Goal: Task Accomplishment & Management: Complete application form

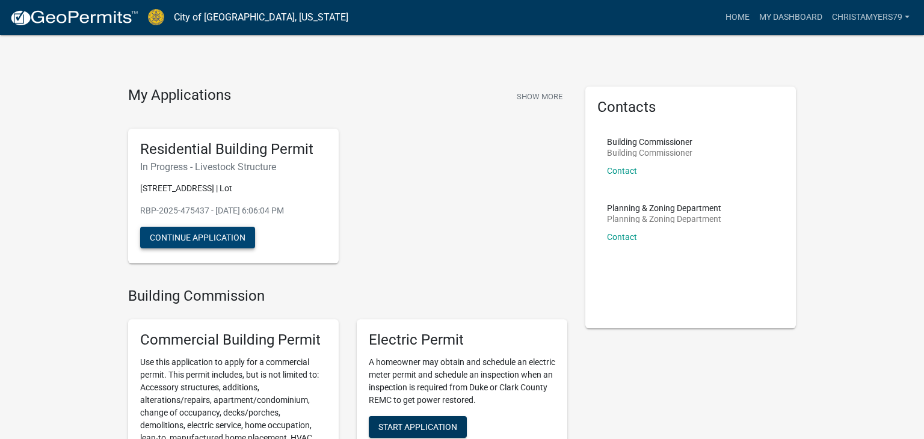
click at [211, 230] on button "Continue Application" at bounding box center [197, 238] width 115 height 22
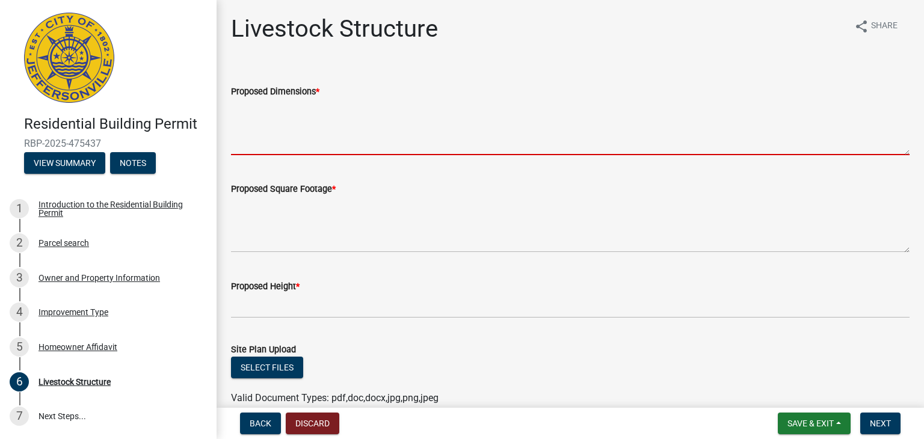
click at [343, 143] on textarea "Proposed Dimensions *" at bounding box center [570, 127] width 678 height 57
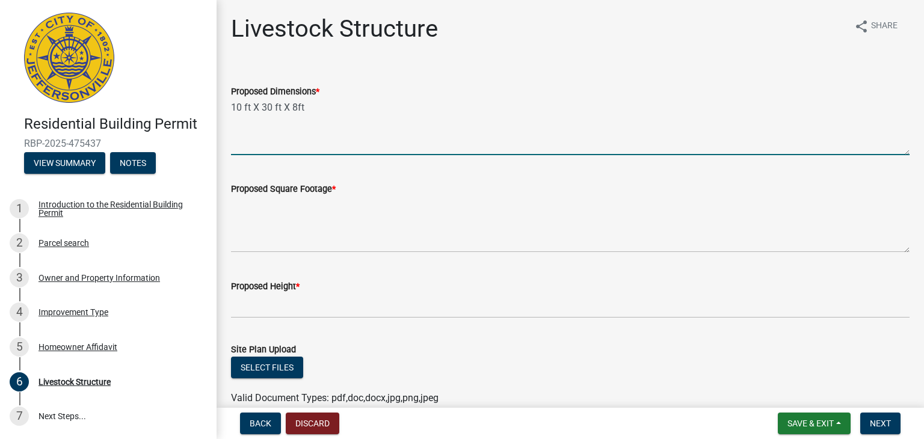
click at [297, 109] on textarea "10 ft X 30 ft X 8ft" at bounding box center [570, 127] width 678 height 57
type textarea "10 ft X 30 ft X 8 ft"
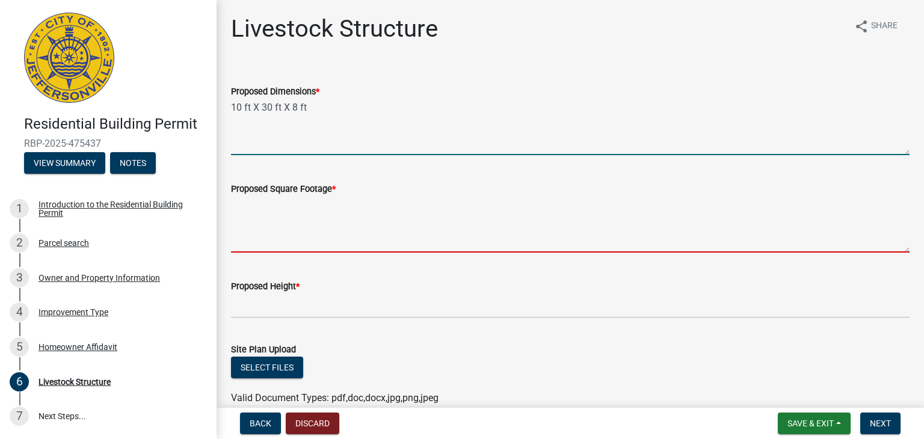
click at [309, 234] on textarea "Proposed Square Footage *" at bounding box center [570, 224] width 678 height 57
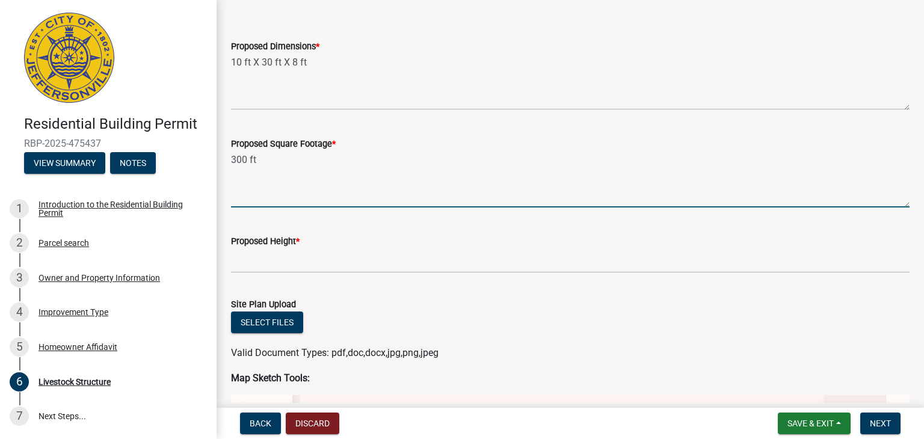
scroll to position [48, 0]
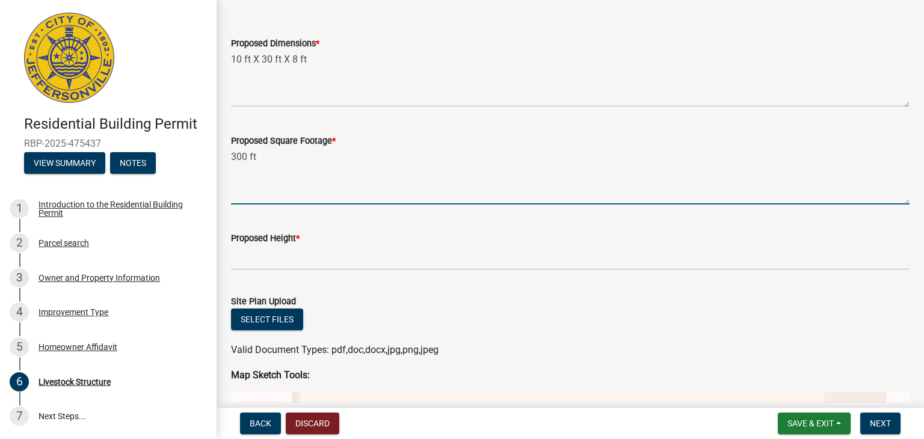
type textarea "300 ft"
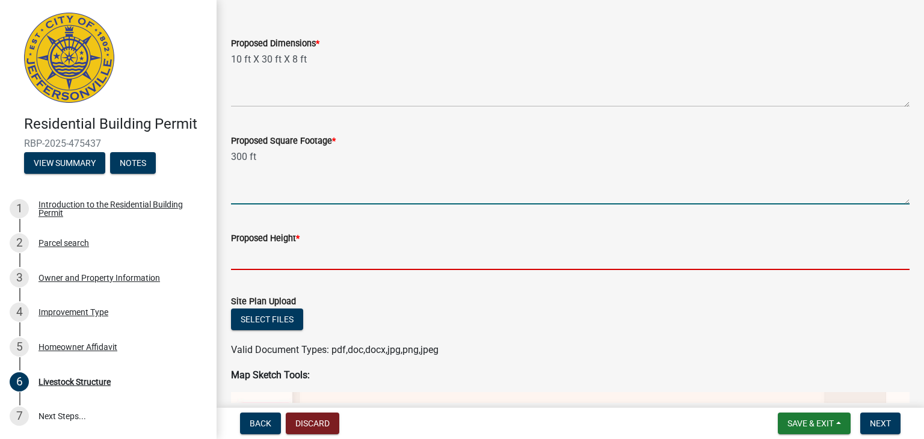
click at [290, 268] on input "Proposed Height *" at bounding box center [570, 257] width 678 height 25
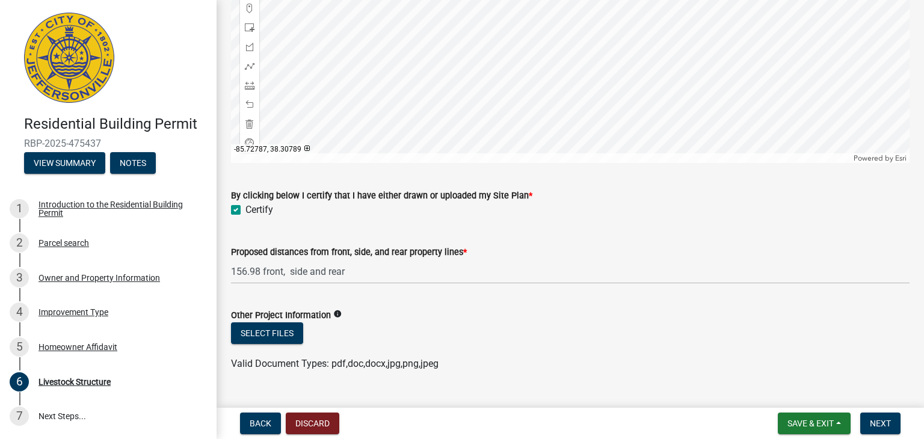
scroll to position [991, 0]
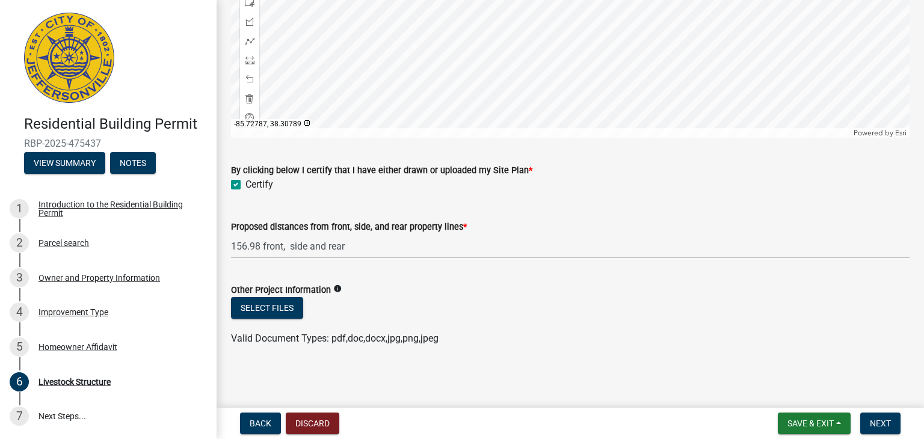
type input "8 ft"
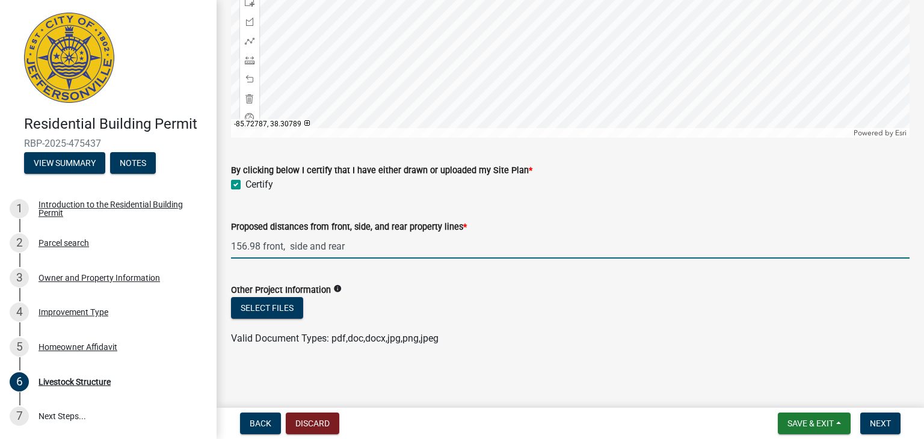
click at [292, 250] on input "156.98 front, side and rear" at bounding box center [570, 246] width 678 height 25
click at [345, 248] on input "156.98 front, 6 ft side and rear" at bounding box center [570, 246] width 678 height 25
click at [263, 246] on input "156.98 front, 6 ft side and 39 ft rear" at bounding box center [570, 246] width 678 height 25
click at [259, 248] on input "156.98 ft front, 6 ft side and 39 ft rear" at bounding box center [570, 246] width 678 height 25
click at [284, 245] on input "159 ft front, 6 ft side and 39 ft rear" at bounding box center [570, 246] width 678 height 25
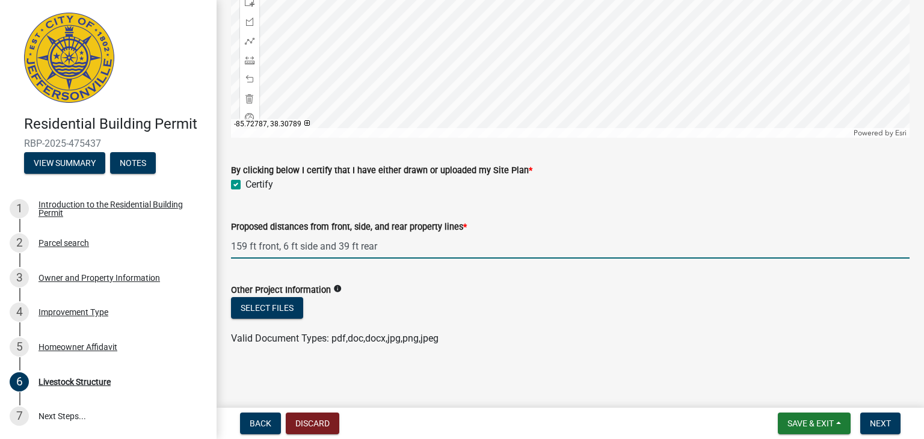
click at [298, 247] on input "159 ft front, 6 ft side and 39 ft rear" at bounding box center [570, 246] width 678 height 25
click at [358, 246] on input "159 ft front, 6 ft and 7'3 ft side and 39 ft rear" at bounding box center [570, 246] width 678 height 25
type input "159 ft front, 6 ft and 7'3 ft sides and 39 ft rear"
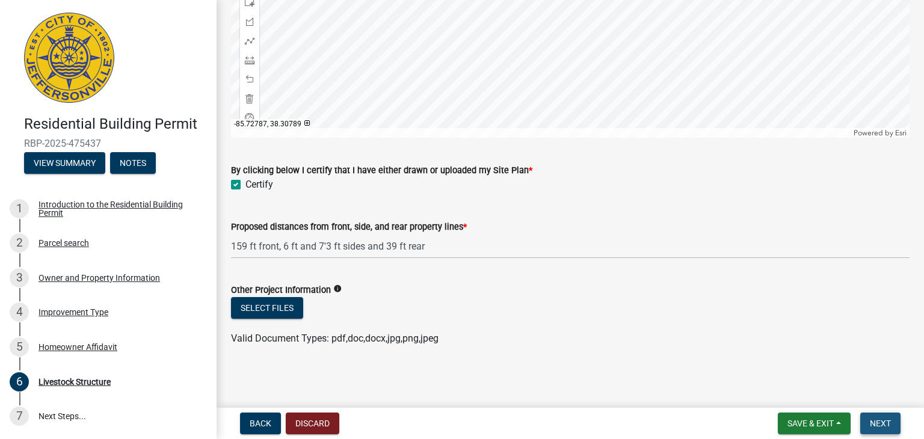
click at [877, 416] on button "Next" at bounding box center [880, 424] width 40 height 22
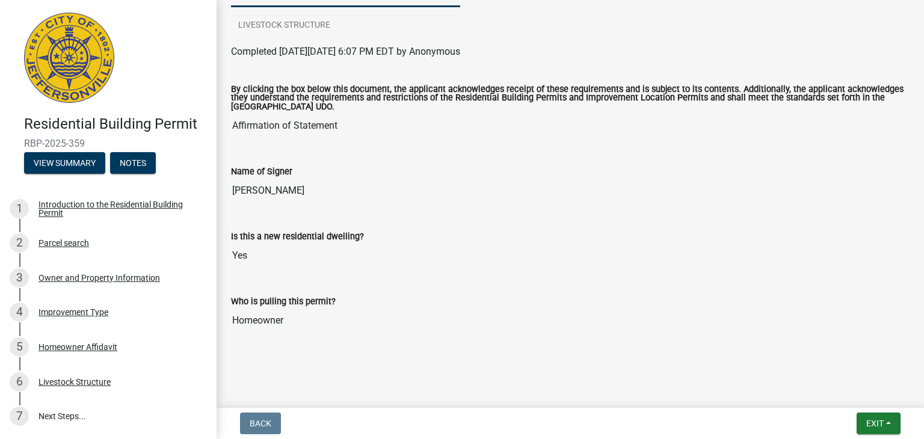
scroll to position [0, 0]
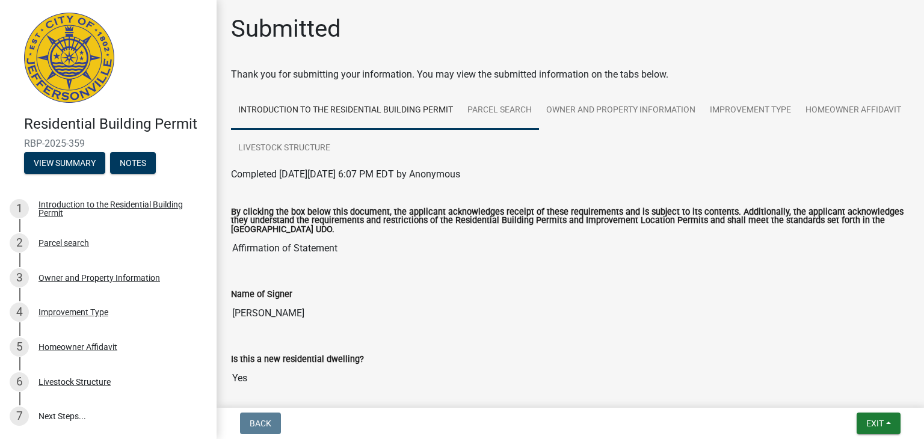
click at [528, 105] on link "Parcel search" at bounding box center [499, 110] width 79 height 38
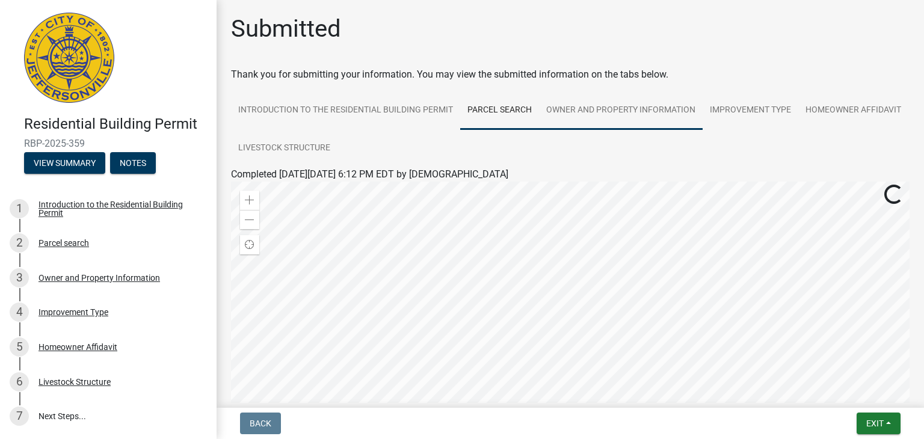
click at [571, 107] on link "Owner and Property Information" at bounding box center [621, 110] width 164 height 38
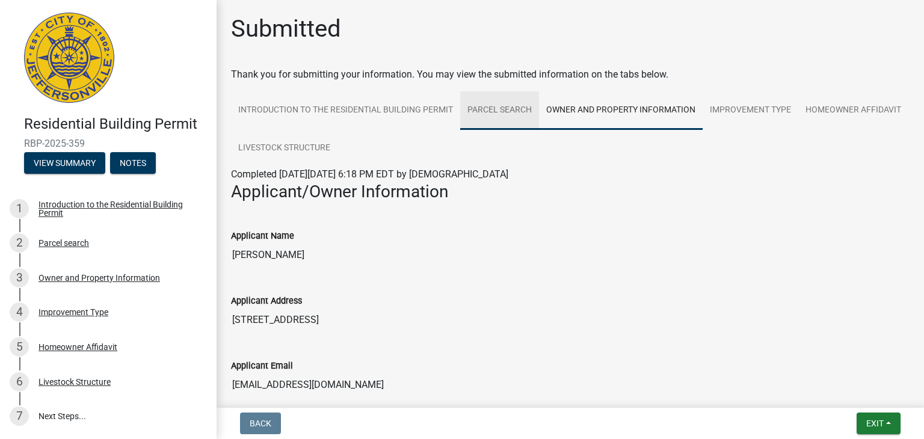
click at [508, 114] on link "Parcel search" at bounding box center [499, 110] width 79 height 38
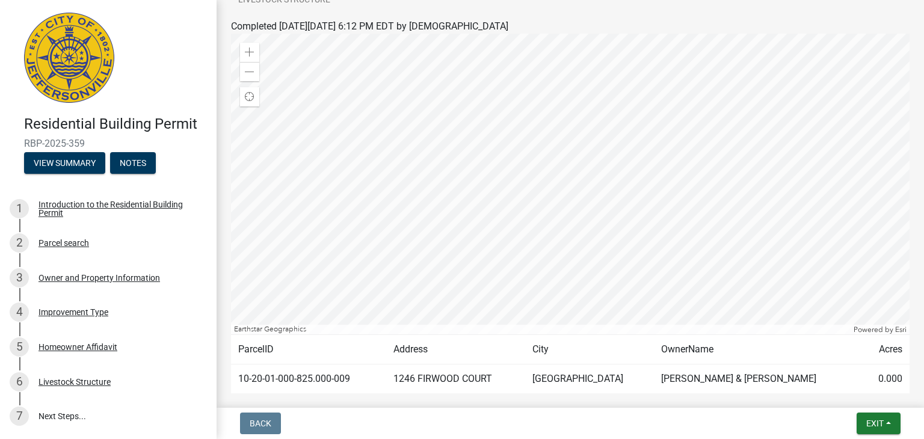
scroll to position [159, 0]
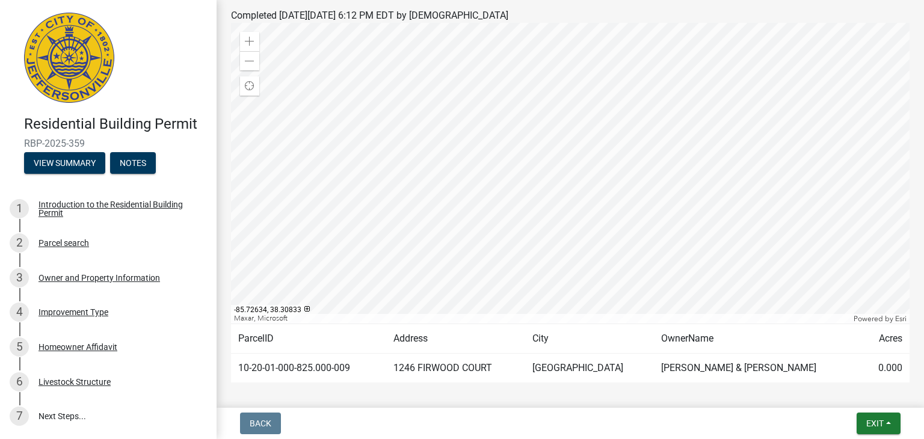
click at [672, 156] on div at bounding box center [570, 173] width 678 height 301
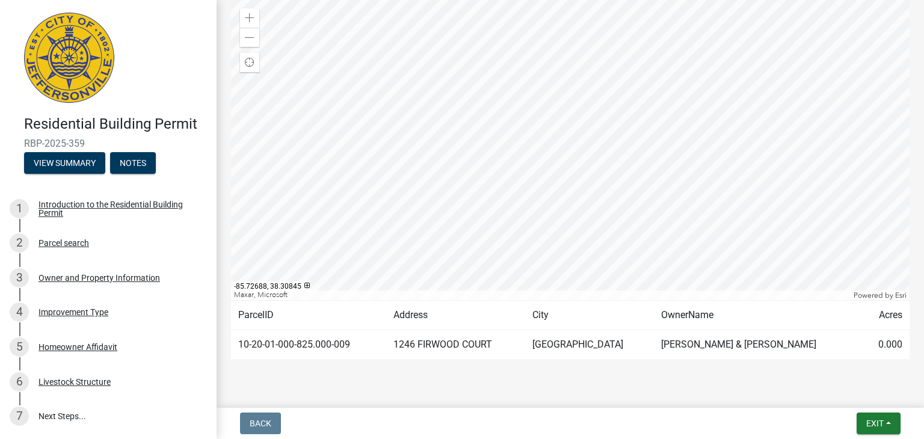
scroll to position [192, 0]
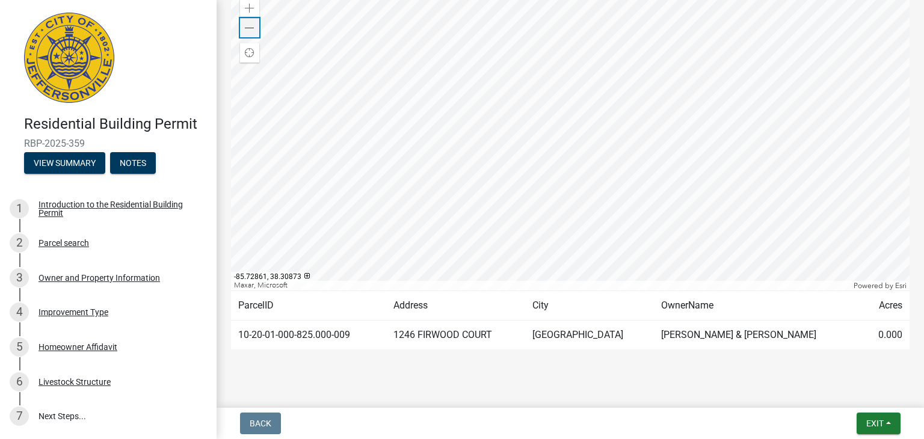
click at [243, 25] on div "Zoom out" at bounding box center [249, 27] width 19 height 19
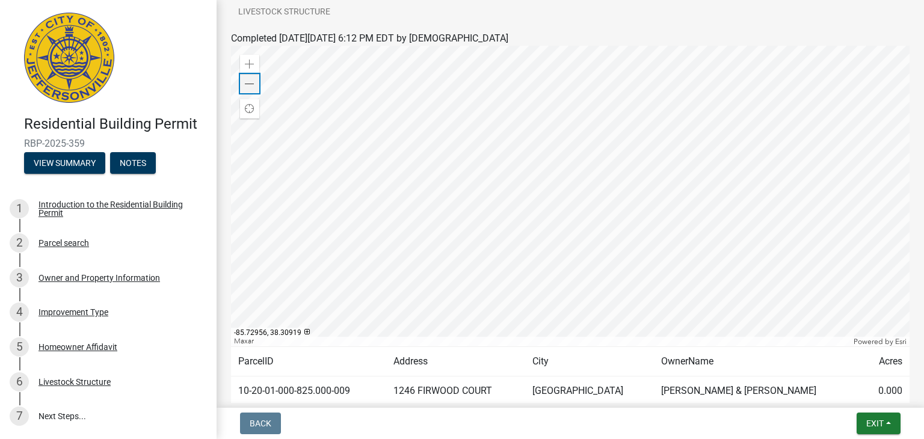
scroll to position [141, 0]
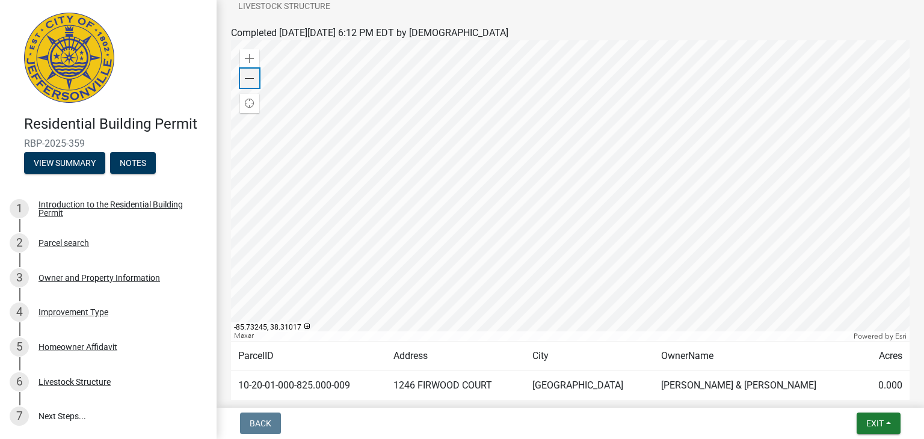
click at [254, 78] on div "Zoom out" at bounding box center [249, 78] width 19 height 19
click at [253, 84] on div "Zoom out" at bounding box center [249, 78] width 19 height 19
click at [244, 56] on div "Zoom in" at bounding box center [249, 58] width 19 height 19
